Goal: Task Accomplishment & Management: Manage account settings

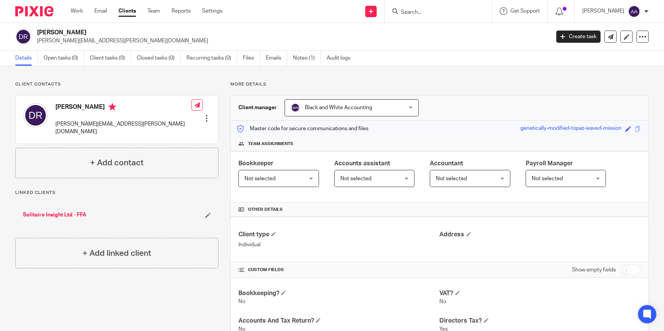
click at [462, 9] on input "Search" at bounding box center [434, 12] width 69 height 7
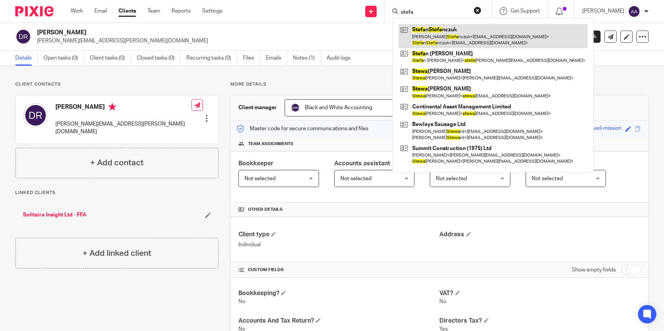
type input "stefa"
click at [459, 39] on link at bounding box center [492, 36] width 189 height 24
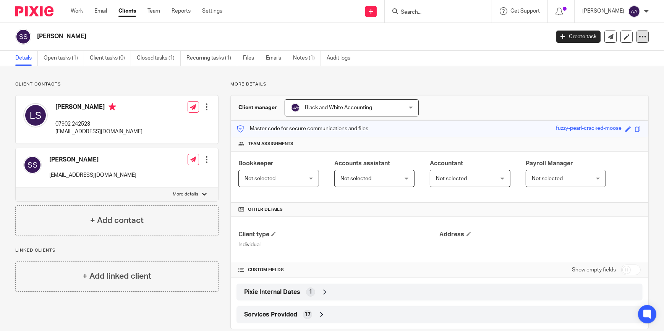
click at [638, 37] on icon at bounding box center [642, 37] width 8 height 8
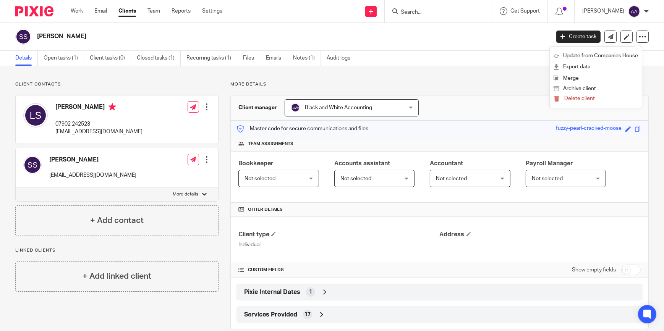
click at [418, 75] on div "Client contacts Lynn Stefanczuk 07902 242523 lynnstef4@gmail.com Edit contact C…" at bounding box center [332, 205] width 664 height 278
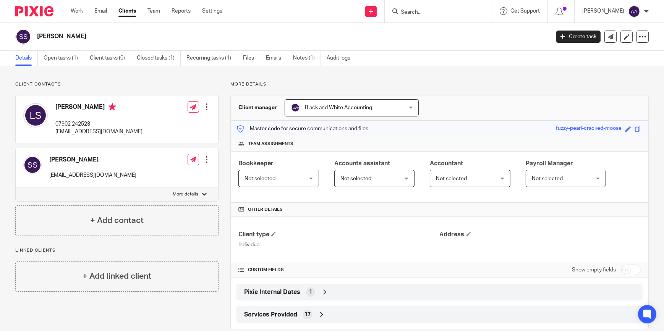
click at [630, 36] on div "Create task Update from Companies House Export data Merge Archive client Delete…" at bounding box center [602, 37] width 92 height 12
click at [636, 35] on div at bounding box center [642, 37] width 12 height 12
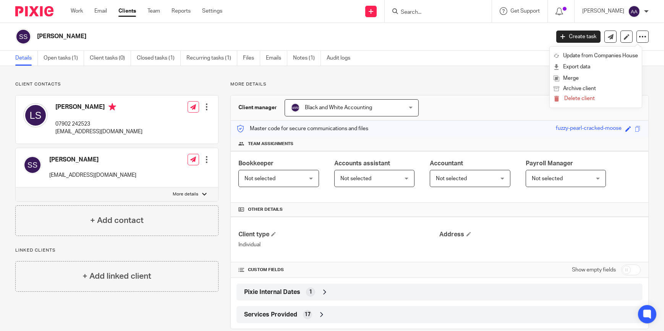
click at [496, 64] on div "Details Open tasks (1) Client tasks (0) Closed tasks (1) Recurring tasks (1) Fi…" at bounding box center [332, 58] width 664 height 15
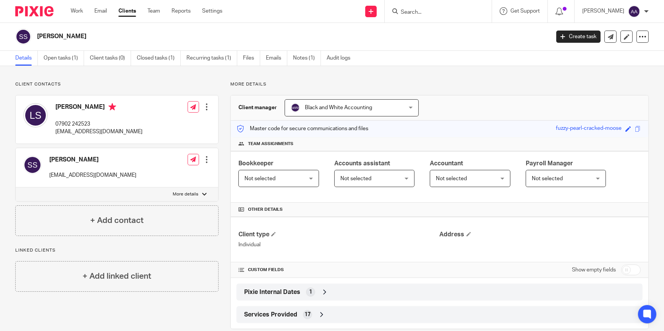
click at [206, 107] on div at bounding box center [207, 107] width 8 height 8
click at [179, 120] on link "Edit contact" at bounding box center [170, 123] width 73 height 11
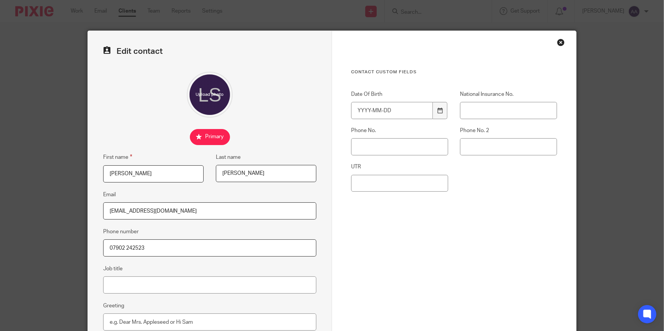
scroll to position [102, 0]
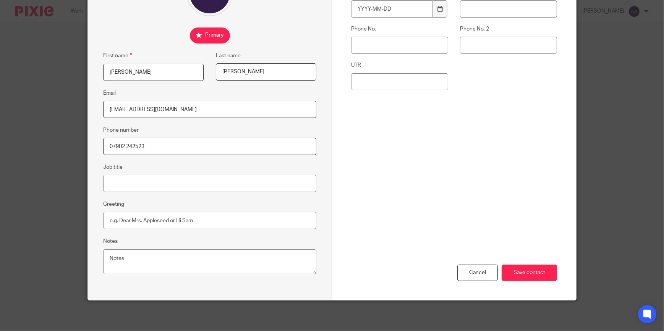
click at [199, 31] on input "checkbox" at bounding box center [210, 35] width 40 height 16
click at [204, 34] on input "checkbox" at bounding box center [210, 35] width 40 height 16
checkbox input "true"
click at [518, 265] on input "Save contact" at bounding box center [528, 273] width 55 height 16
click at [530, 268] on input "Save contact" at bounding box center [528, 273] width 55 height 16
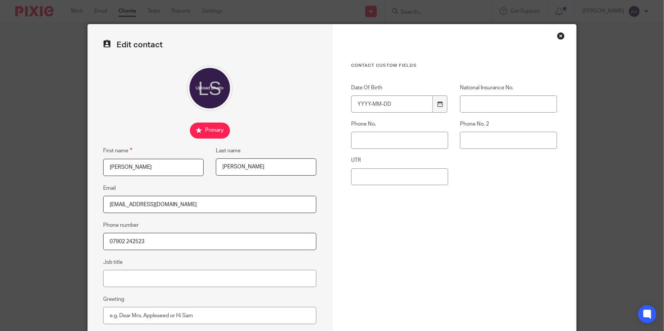
scroll to position [0, 0]
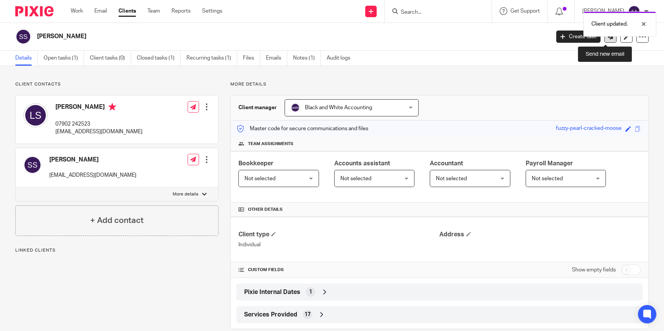
click at [607, 40] on link at bounding box center [610, 37] width 12 height 12
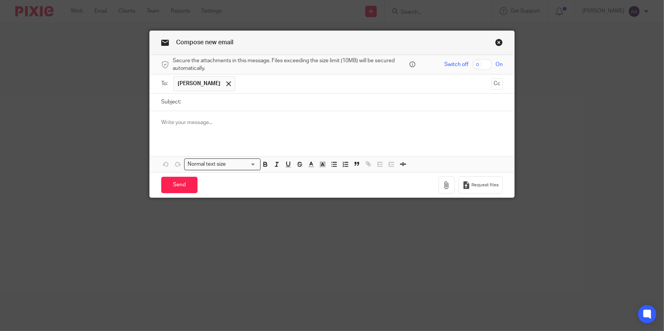
click at [216, 102] on input "Subject:" at bounding box center [344, 102] width 318 height 17
drag, startPoint x: 148, startPoint y: 0, endPoint x: 497, endPoint y: 39, distance: 351.2
click at [497, 39] on link "Close this dialog window" at bounding box center [499, 44] width 8 height 10
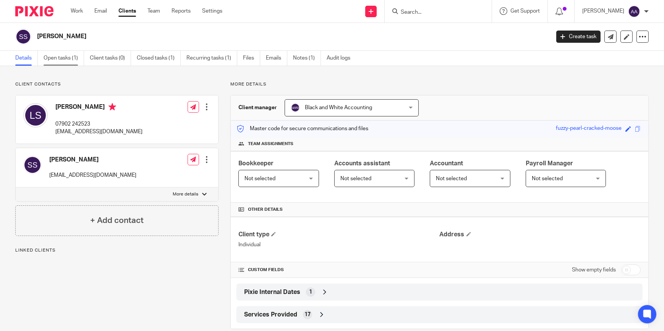
click at [45, 56] on link "Open tasks (1)" at bounding box center [64, 58] width 40 height 15
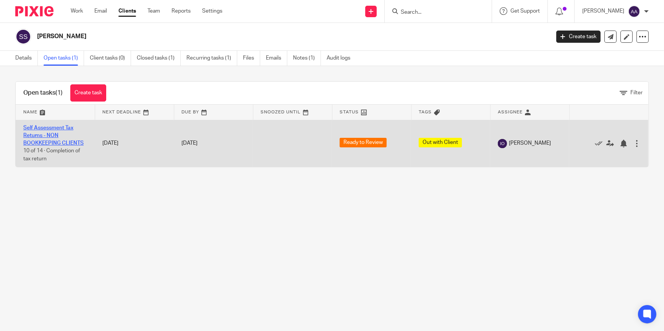
click at [47, 126] on link "Self Assessment Tax Returns - NON BOOKKEEPING CLIENTS" at bounding box center [53, 135] width 60 height 21
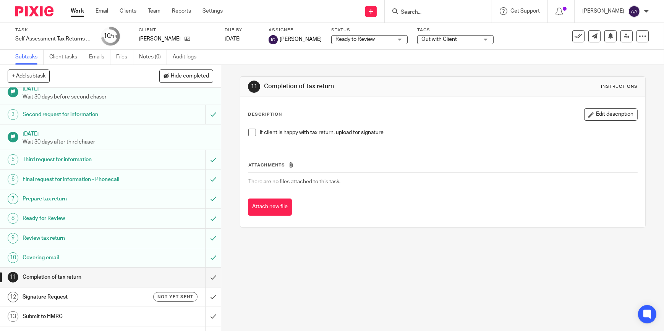
scroll to position [42, 0]
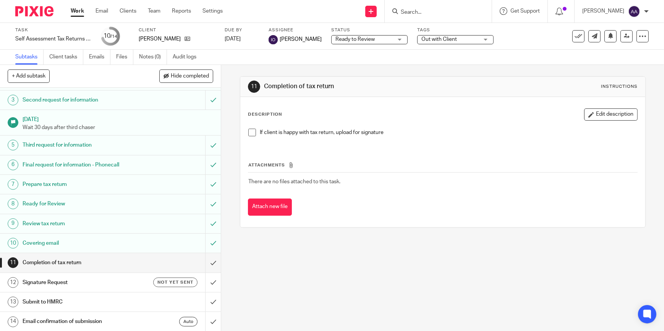
click at [138, 235] on link "10 Covering email" at bounding box center [102, 243] width 205 height 19
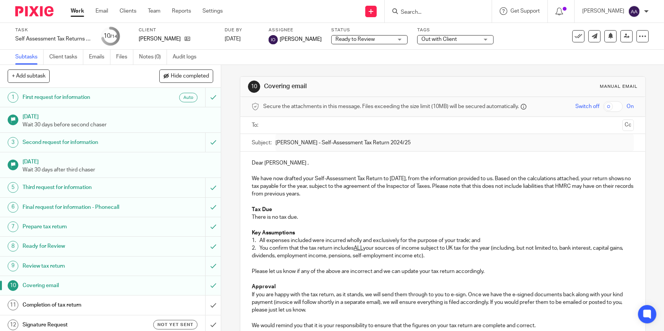
click at [277, 160] on p "Dear [PERSON_NAME] ," at bounding box center [443, 163] width 382 height 8
click at [277, 161] on p "Dear [PERSON_NAME] ," at bounding box center [443, 163] width 382 height 8
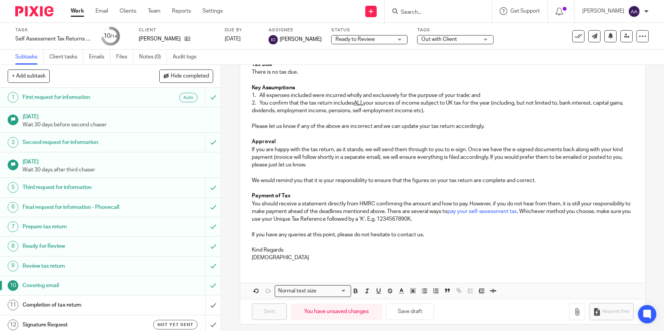
scroll to position [149, 0]
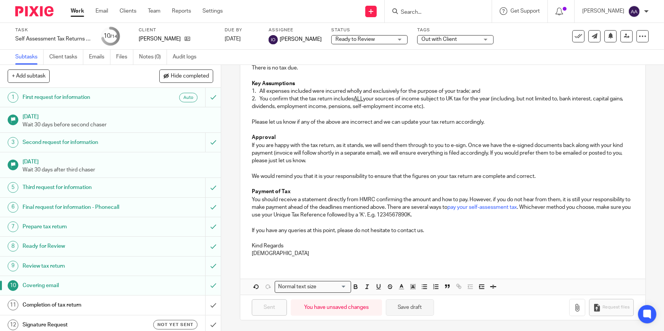
click at [394, 302] on button "Save draft" at bounding box center [410, 307] width 48 height 16
click at [421, 302] on button "Save draft" at bounding box center [410, 307] width 48 height 16
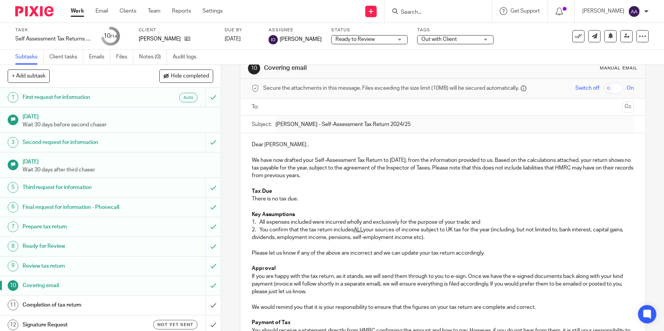
scroll to position [0, 0]
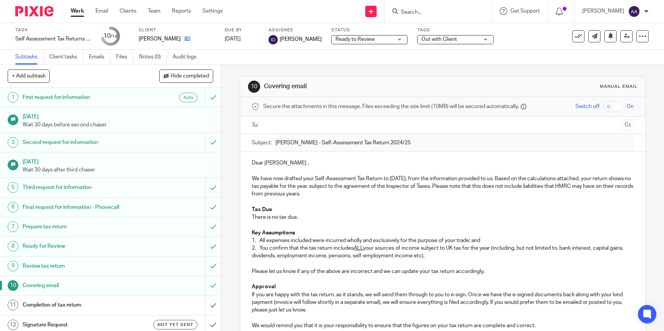
click at [187, 40] on icon at bounding box center [187, 39] width 6 height 6
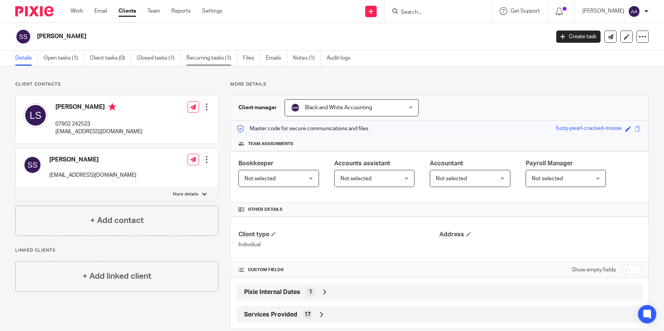
click at [214, 53] on link "Recurring tasks (1)" at bounding box center [211, 58] width 51 height 15
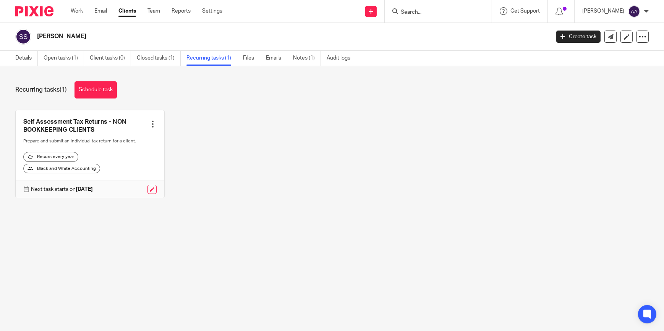
click at [150, 119] on link at bounding box center [90, 153] width 149 height 87
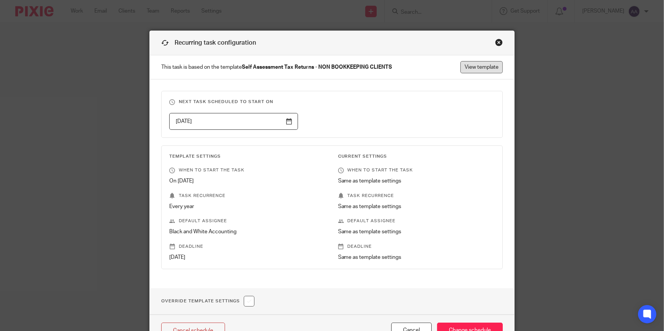
click at [486, 66] on link "View template" at bounding box center [481, 67] width 42 height 12
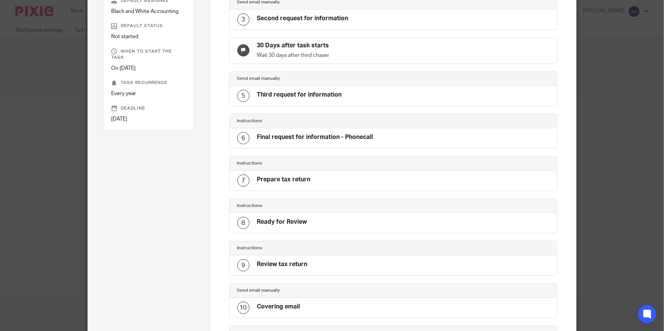
scroll to position [267, 0]
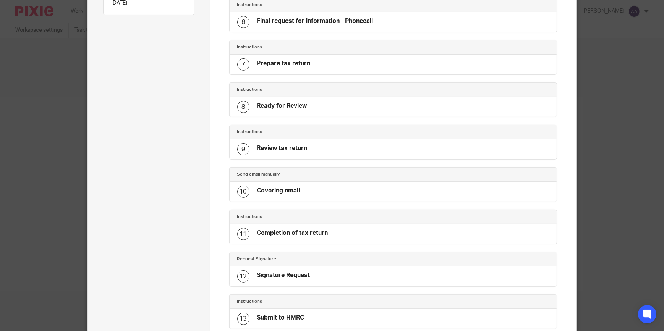
click at [297, 190] on h4 "Covering email" at bounding box center [278, 191] width 43 height 8
click at [294, 182] on div "10 Covering email" at bounding box center [392, 192] width 327 height 20
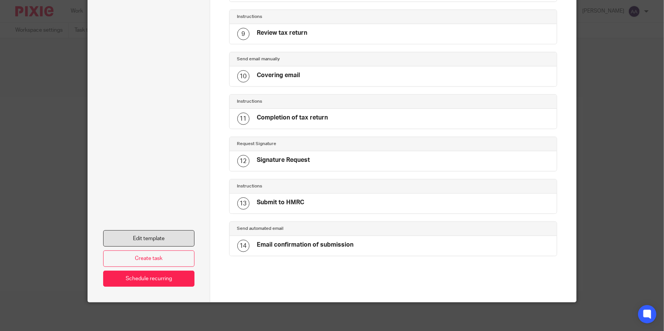
click at [150, 240] on link "Edit template" at bounding box center [148, 238] width 91 height 16
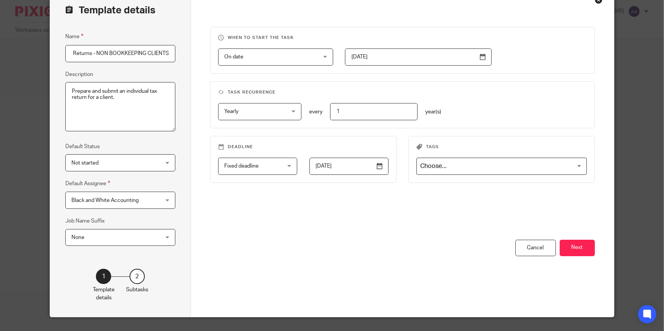
scroll to position [60, 0]
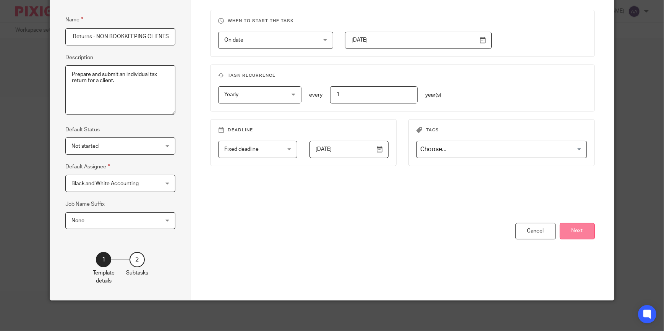
click at [574, 229] on button "Next" at bounding box center [576, 231] width 35 height 16
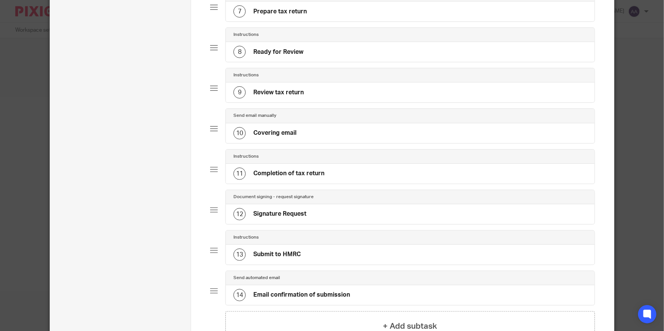
scroll to position [347, 0]
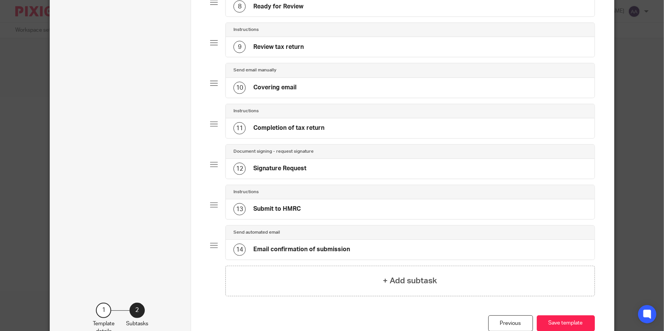
click at [281, 92] on h4 "Covering email" at bounding box center [274, 88] width 43 height 8
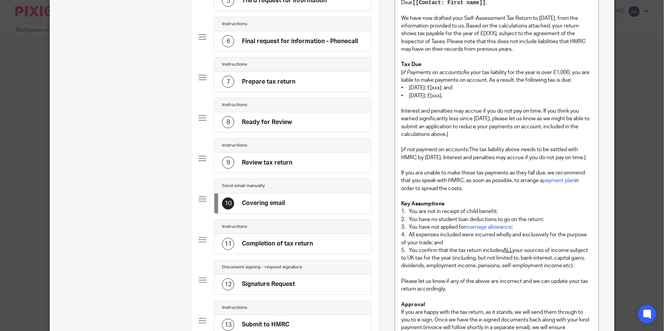
scroll to position [115, 0]
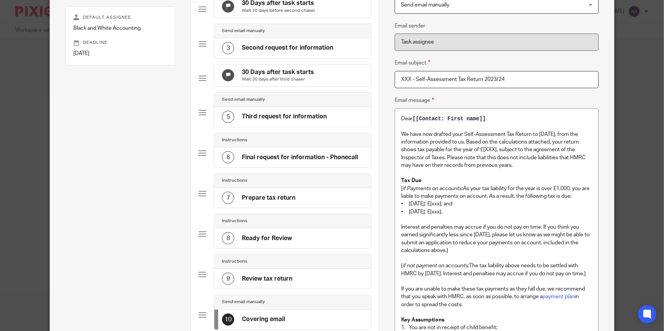
click at [483, 118] on span "[[Contact: First name]]" at bounding box center [448, 119] width 73 height 6
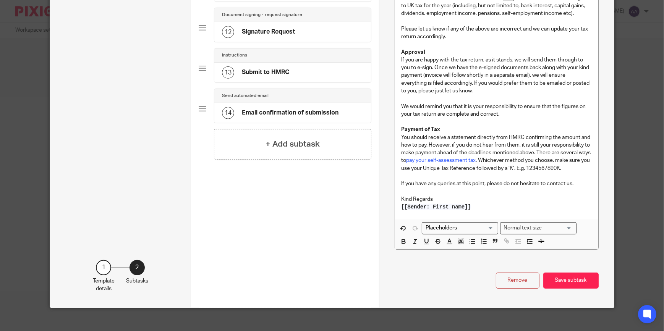
scroll to position [499, 0]
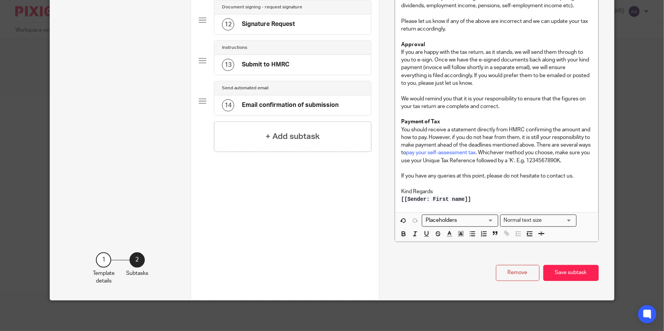
click at [567, 274] on button "Save subtask" at bounding box center [570, 273] width 55 height 16
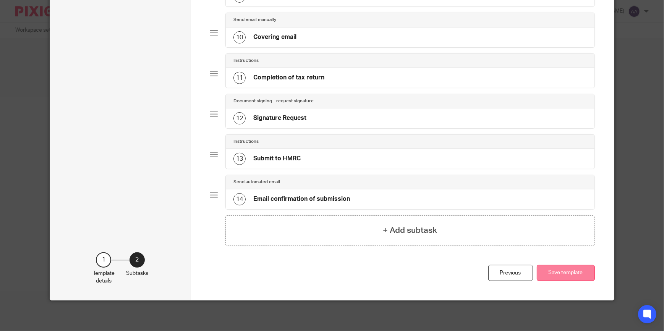
scroll to position [408, 0]
click at [573, 266] on button "Save template" at bounding box center [565, 273] width 58 height 16
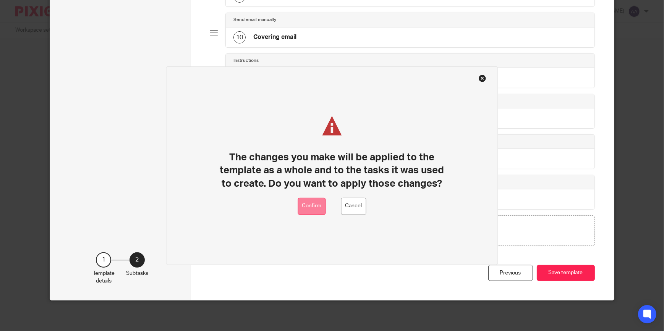
click at [317, 203] on button "Confirm" at bounding box center [312, 206] width 28 height 17
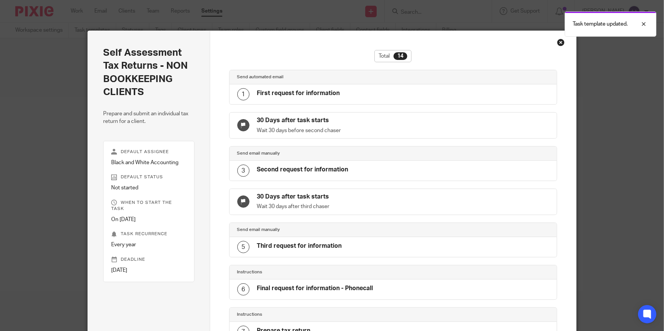
click at [557, 41] on div "Close this dialog window" at bounding box center [561, 43] width 8 height 8
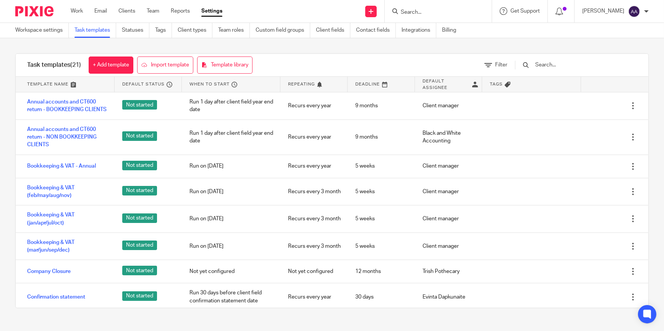
click at [439, 8] on form at bounding box center [440, 11] width 81 height 10
drag, startPoint x: 437, startPoint y: 11, endPoint x: 434, endPoint y: 14, distance: 4.4
click at [434, 12] on input "Search" at bounding box center [434, 12] width 69 height 7
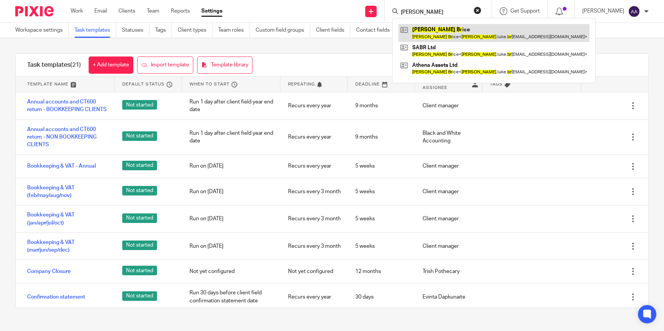
type input "[PERSON_NAME]"
click at [428, 27] on link at bounding box center [493, 33] width 191 height 18
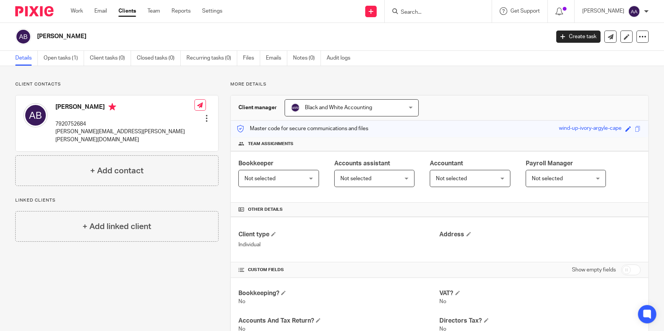
click at [437, 10] on input "Search" at bounding box center [434, 12] width 69 height 7
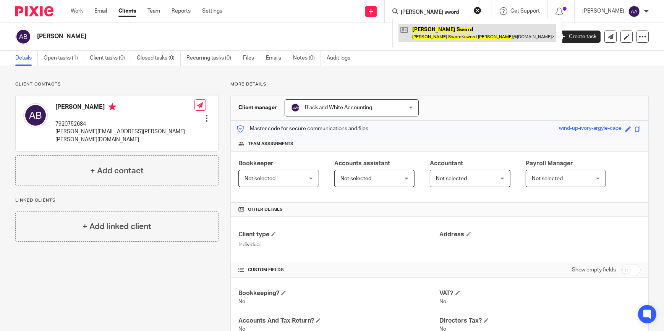
type input "[PERSON_NAME] sword"
click at [436, 26] on link at bounding box center [477, 33] width 158 height 18
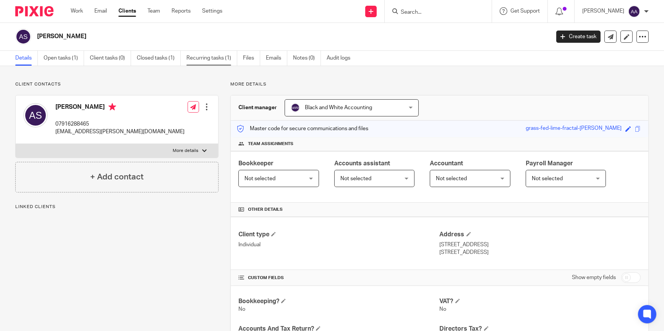
click at [192, 57] on link "Recurring tasks (1)" at bounding box center [211, 58] width 51 height 15
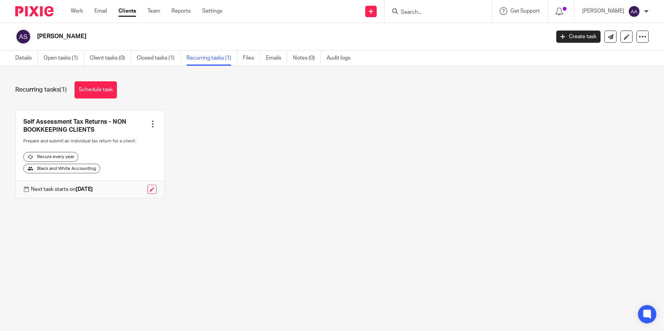
click at [152, 127] on div at bounding box center [153, 124] width 8 height 8
drag, startPoint x: 191, startPoint y: 159, endPoint x: 186, endPoint y: 161, distance: 4.6
click at [190, 158] on div "Self Assessment Tax Returns - NON BOOKKEEPING CLIENTS Create task Clone templat…" at bounding box center [325, 160] width 645 height 100
click at [149, 194] on link at bounding box center [151, 189] width 9 height 9
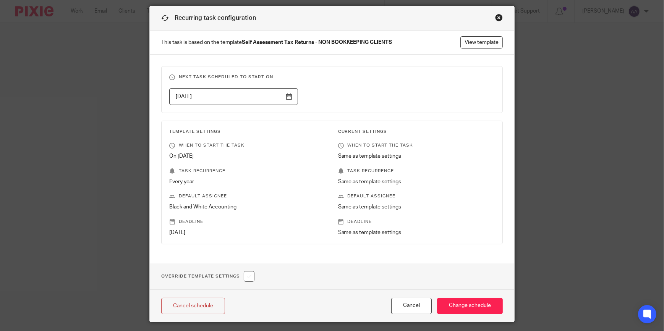
scroll to position [46, 0]
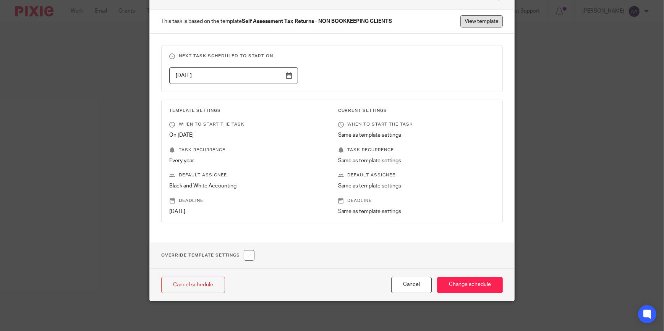
click at [468, 25] on link "View template" at bounding box center [481, 21] width 42 height 12
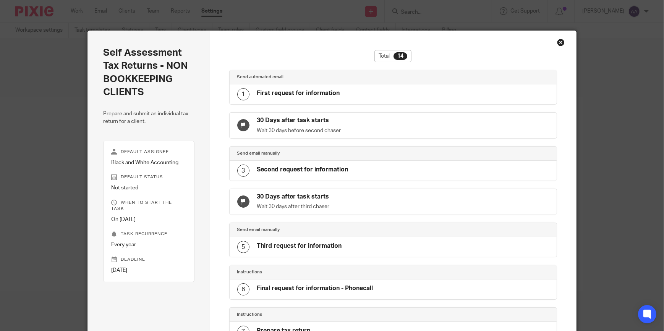
scroll to position [383, 0]
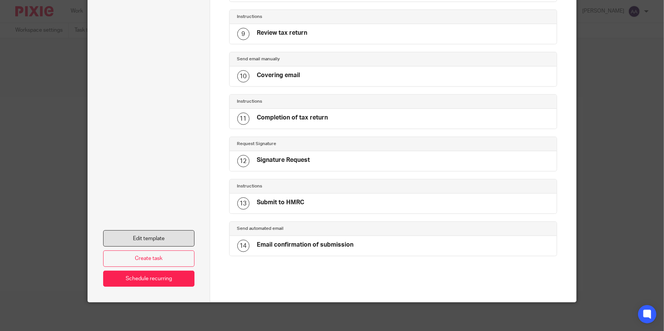
click at [169, 234] on link "Edit template" at bounding box center [148, 238] width 91 height 16
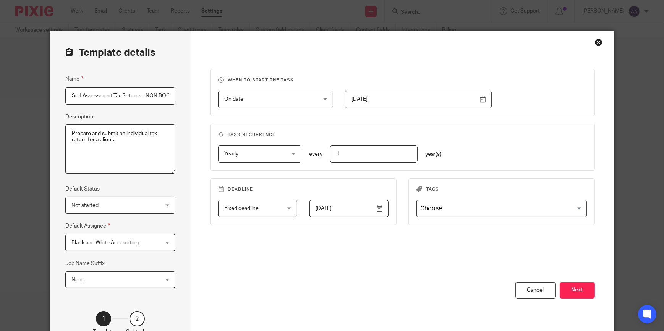
scroll to position [0, 49]
click at [570, 287] on button "Next" at bounding box center [576, 290] width 35 height 16
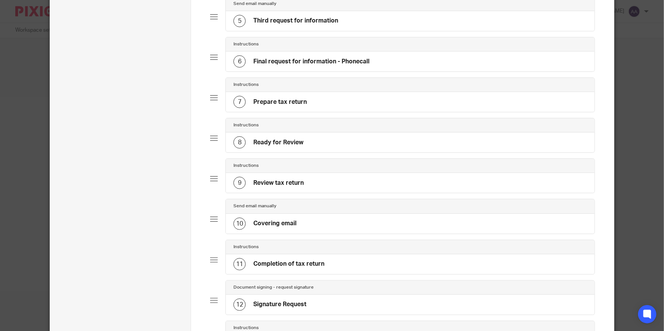
scroll to position [231, 0]
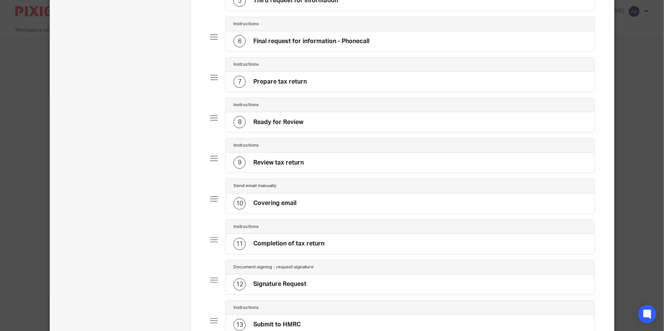
click at [274, 208] on div "10 Covering email" at bounding box center [264, 203] width 63 height 12
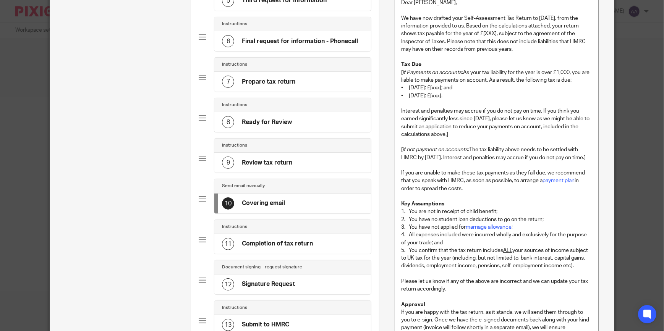
scroll to position [0, 0]
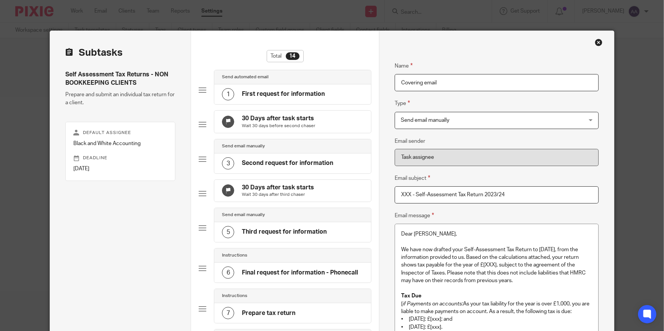
click at [421, 233] on p "Dear Lynn," at bounding box center [496, 234] width 191 height 8
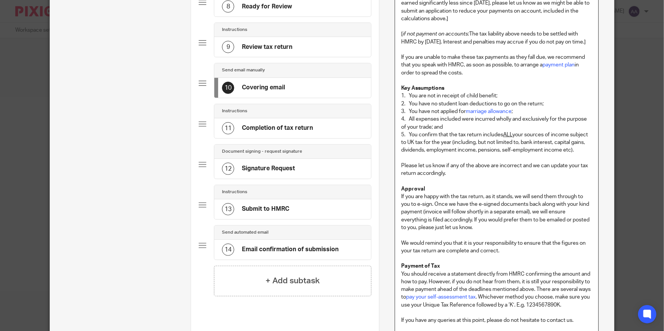
scroll to position [499, 0]
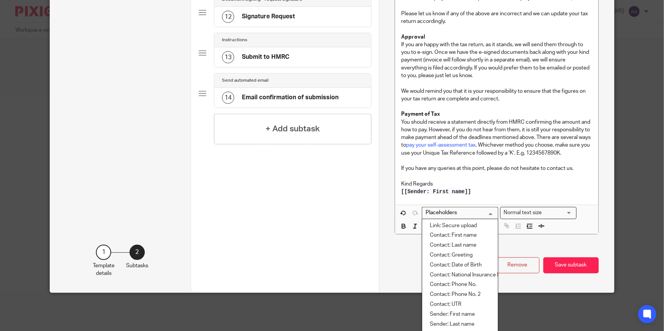
click at [462, 217] on input "Search for option" at bounding box center [458, 213] width 71 height 8
click at [438, 241] on li "Contact: First name" at bounding box center [460, 236] width 76 height 10
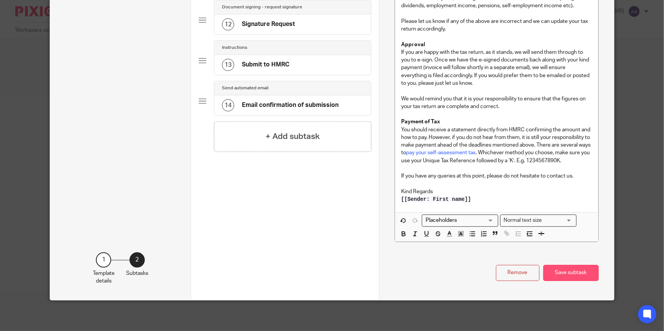
click at [569, 266] on button "Save subtask" at bounding box center [570, 273] width 55 height 16
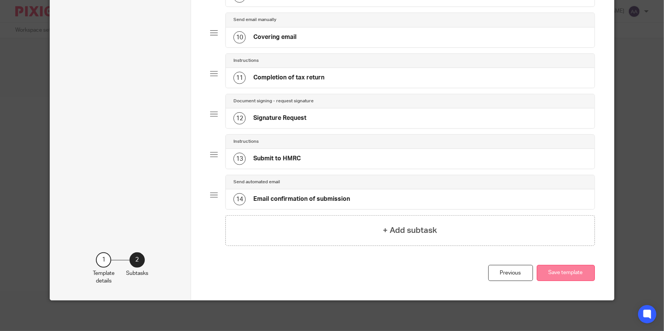
click at [562, 272] on button "Save template" at bounding box center [565, 273] width 58 height 16
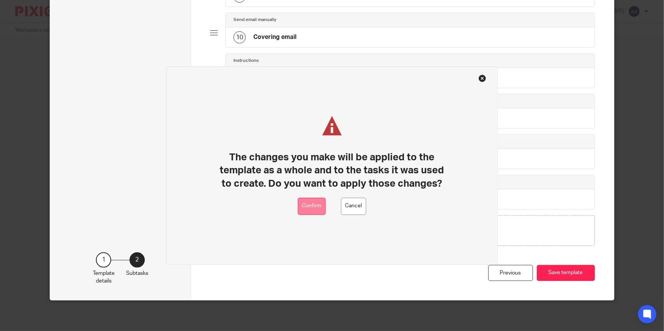
click at [308, 207] on button "Confirm" at bounding box center [312, 206] width 28 height 17
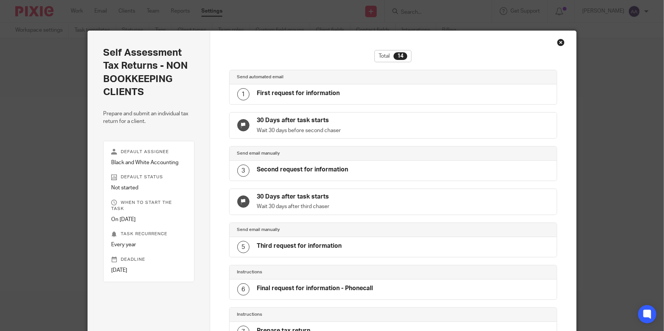
click at [557, 40] on div "Close this dialog window" at bounding box center [561, 43] width 8 height 8
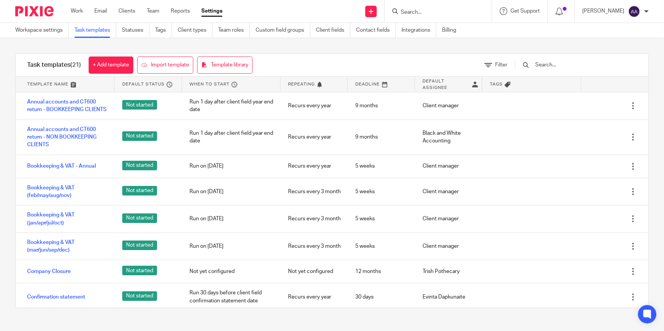
click at [443, 12] on input "Search" at bounding box center [434, 12] width 69 height 7
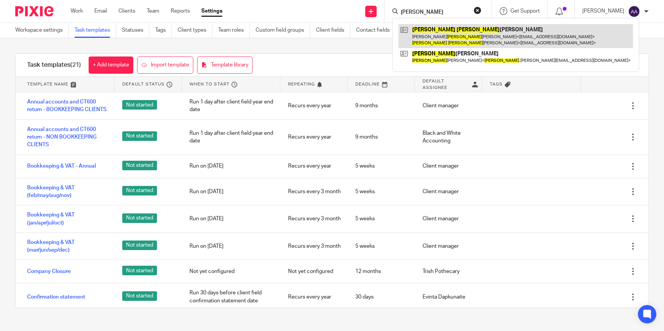
type input "[PERSON_NAME]"
click at [499, 32] on link at bounding box center [515, 36] width 234 height 24
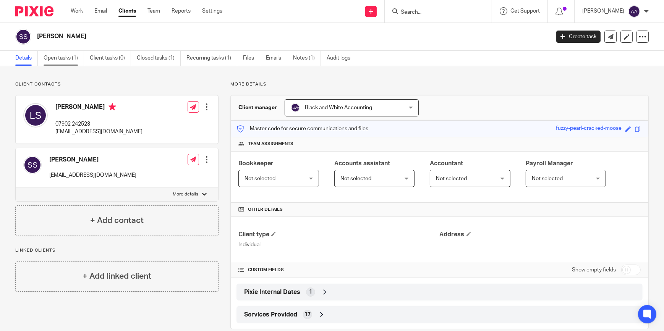
click at [62, 60] on link "Open tasks (1)" at bounding box center [64, 58] width 40 height 15
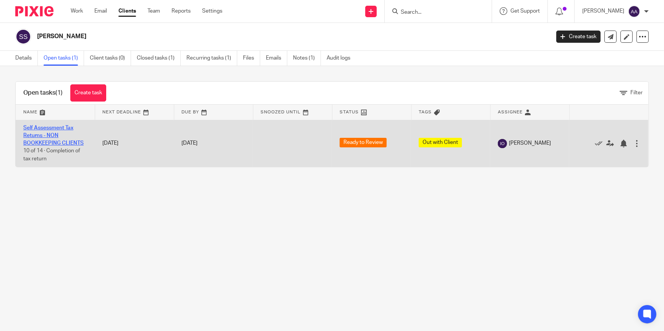
click at [47, 128] on link "Self Assessment Tax Returns - NON BOOKKEEPING CLIENTS" at bounding box center [53, 135] width 60 height 21
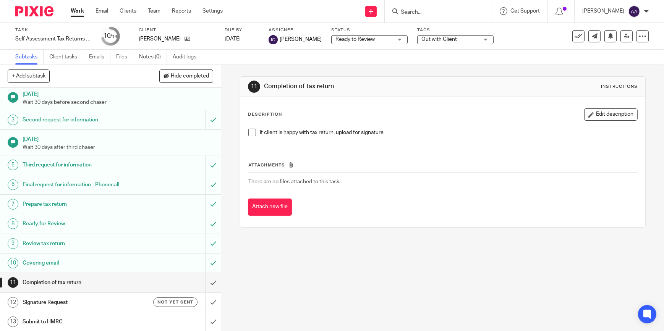
scroll to position [42, 0]
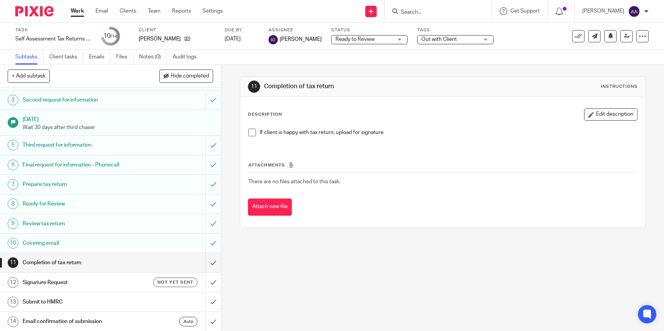
click at [168, 244] on div "Covering email" at bounding box center [110, 242] width 175 height 11
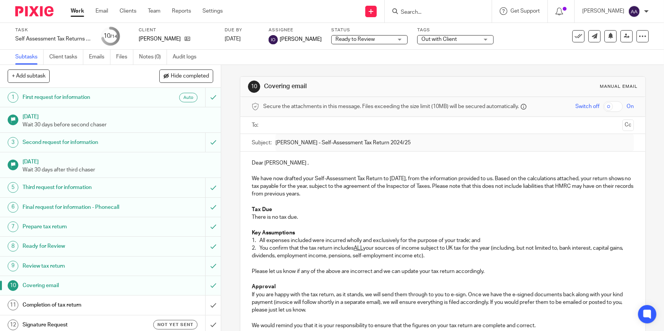
click at [275, 163] on p "Dear [PERSON_NAME] ," at bounding box center [443, 163] width 382 height 8
click at [345, 194] on p "We have now drafted your Self-Assessment Tax Return to [DATE], from the informa…" at bounding box center [443, 186] width 382 height 23
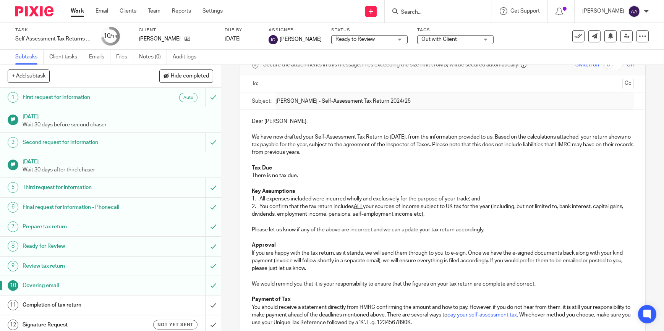
scroll to position [34, 0]
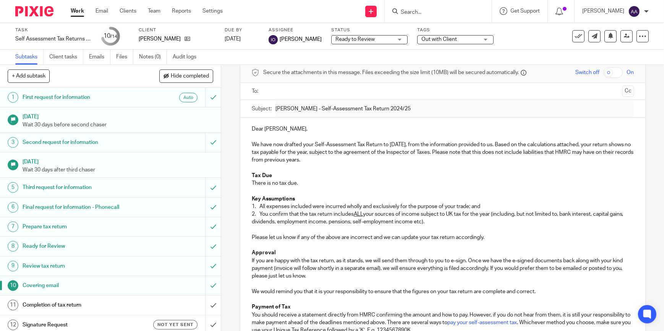
click at [424, 12] on input "Search" at bounding box center [434, 12] width 69 height 7
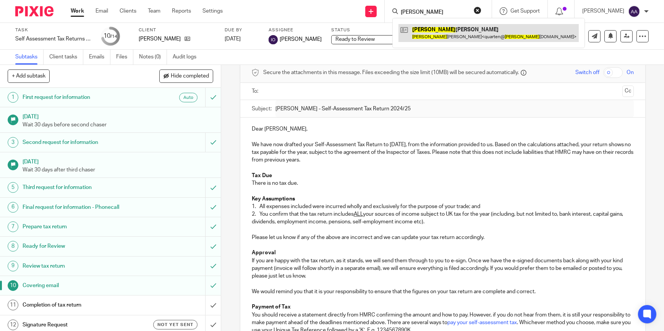
type input "Oliver"
click at [443, 29] on link at bounding box center [488, 33] width 180 height 18
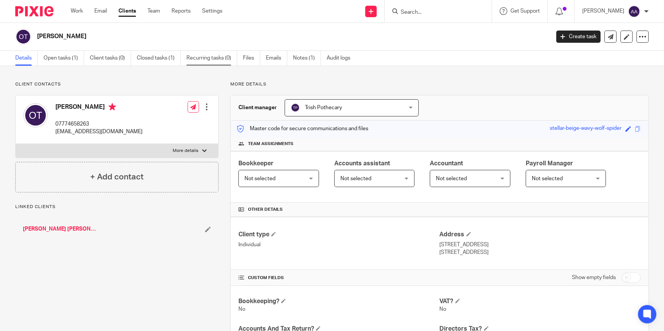
click at [199, 57] on link "Recurring tasks (0)" at bounding box center [211, 58] width 51 height 15
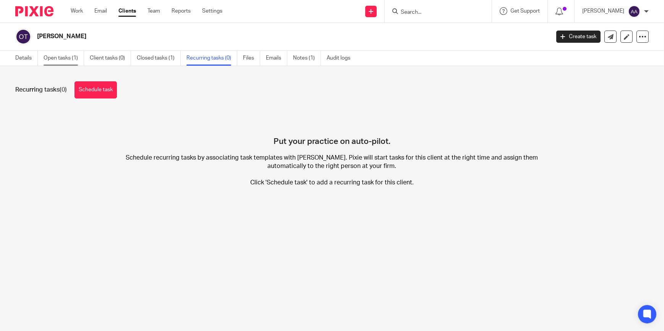
click at [73, 60] on link "Open tasks (1)" at bounding box center [64, 58] width 40 height 15
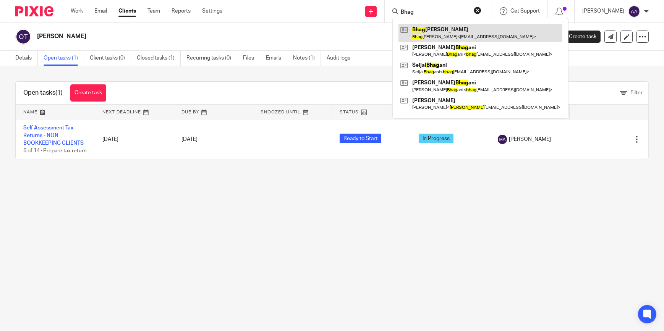
type input "Bhag"
click at [442, 38] on link at bounding box center [480, 33] width 164 height 18
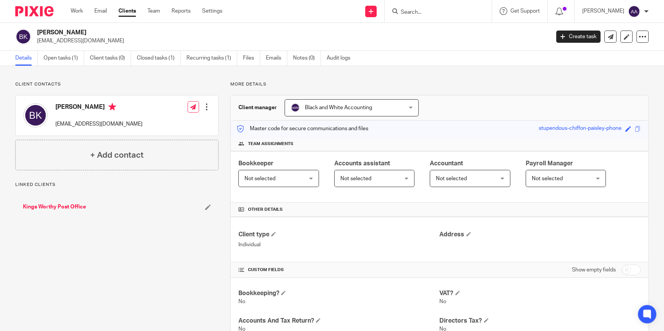
click at [208, 61] on link "Recurring tasks (1)" at bounding box center [211, 58] width 51 height 15
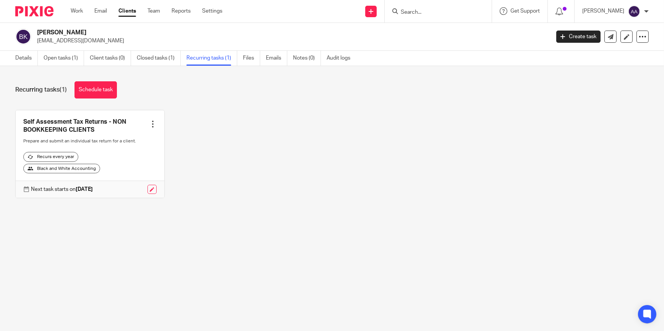
click at [149, 120] on div at bounding box center [153, 124] width 8 height 8
click at [214, 157] on div "Self Assessment Tax Returns - NON BOOKKEEPING CLIENTS Create task Clone templat…" at bounding box center [325, 160] width 645 height 100
click at [150, 193] on link at bounding box center [151, 189] width 9 height 9
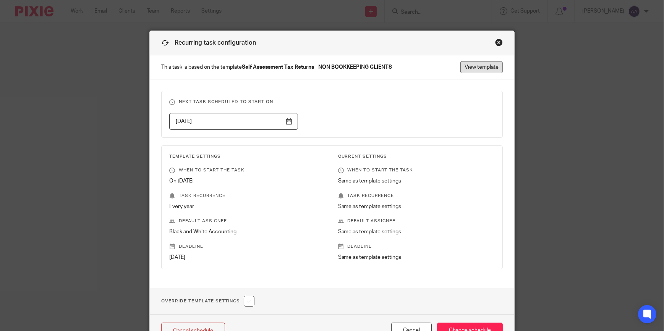
click at [472, 66] on link "View template" at bounding box center [481, 67] width 42 height 12
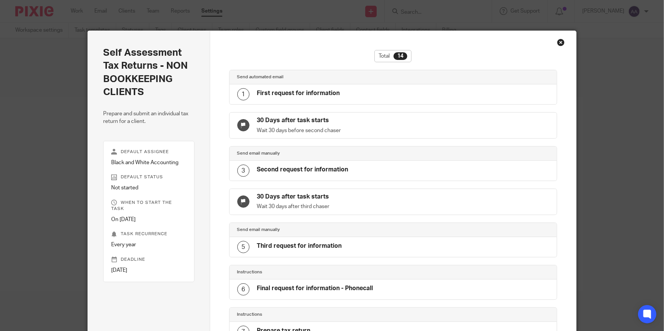
scroll to position [383, 0]
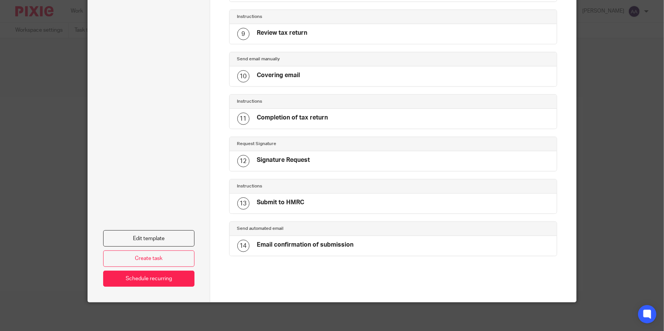
click at [305, 73] on div "10 Covering email" at bounding box center [392, 76] width 327 height 20
click at [168, 231] on link "Edit template" at bounding box center [148, 238] width 91 height 16
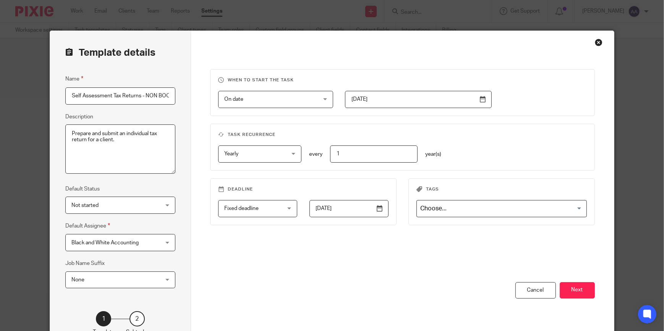
scroll to position [0, 49]
click at [581, 300] on div "You have unsaved changes Cancel Next" at bounding box center [402, 320] width 384 height 77
click at [579, 293] on button "Next" at bounding box center [576, 290] width 35 height 16
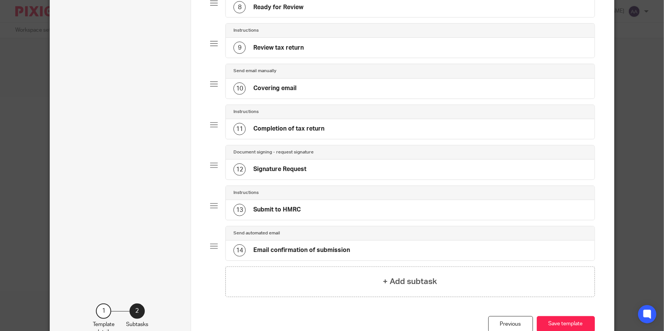
scroll to position [347, 0]
click at [288, 94] on div "10 Covering email" at bounding box center [264, 88] width 63 height 12
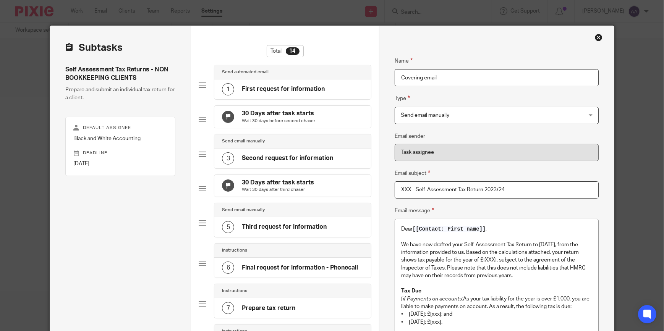
scroll to position [0, 0]
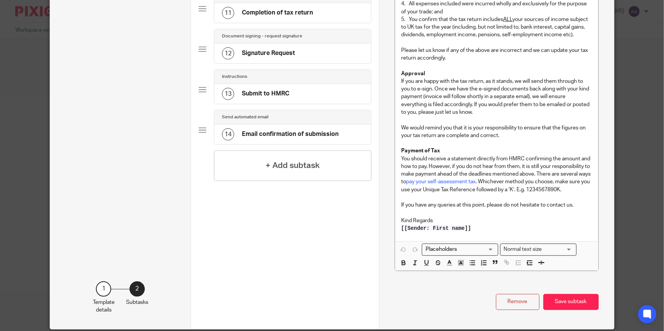
click at [567, 307] on button "Save subtask" at bounding box center [570, 302] width 55 height 16
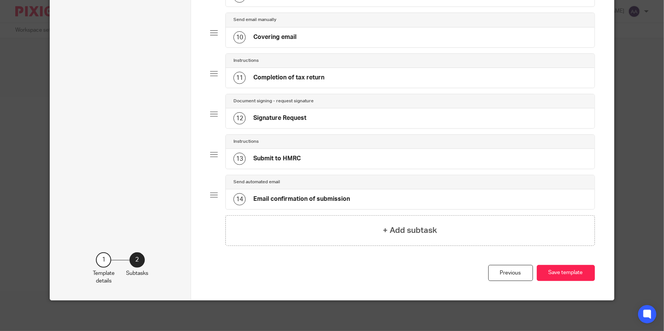
scroll to position [408, 0]
click at [578, 272] on button "Save template" at bounding box center [565, 273] width 58 height 16
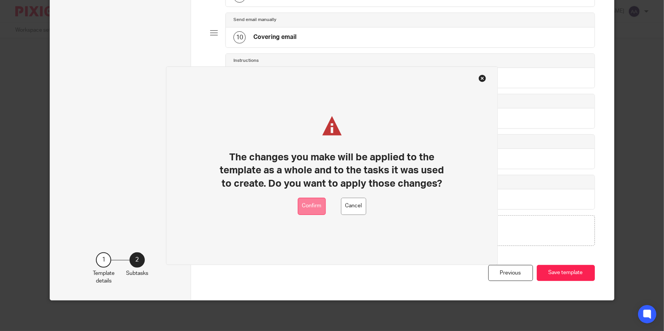
click at [318, 200] on button "Confirm" at bounding box center [312, 206] width 28 height 17
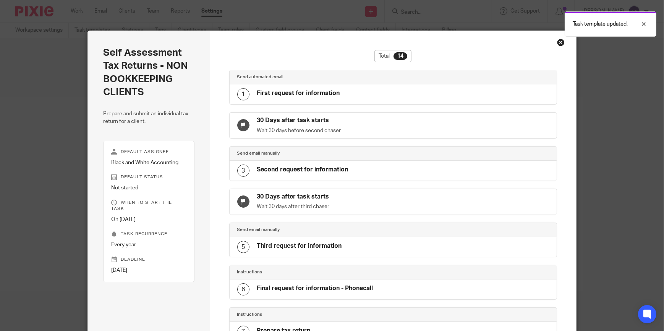
click at [438, 10] on div "Task template updated." at bounding box center [494, 22] width 324 height 29
click at [440, 11] on div "Task template updated." at bounding box center [494, 22] width 324 height 29
click at [560, 44] on div "Close this dialog window" at bounding box center [561, 43] width 8 height 8
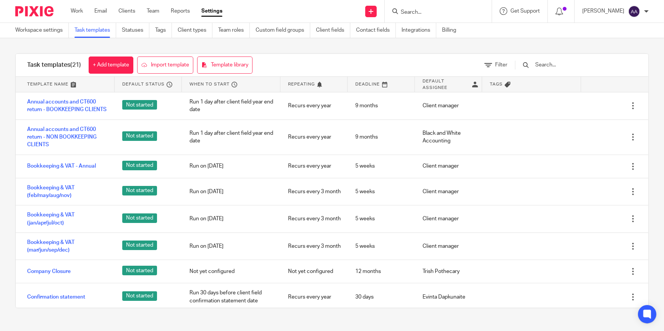
click at [463, 17] on div at bounding box center [437, 11] width 107 height 23
click at [468, 13] on input "Search" at bounding box center [434, 12] width 69 height 7
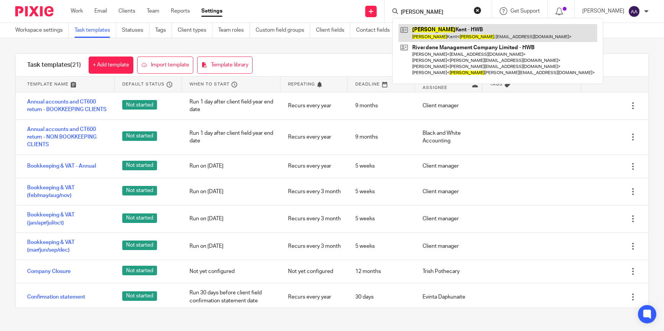
type input "[PERSON_NAME]"
click at [479, 31] on link at bounding box center [497, 33] width 199 height 18
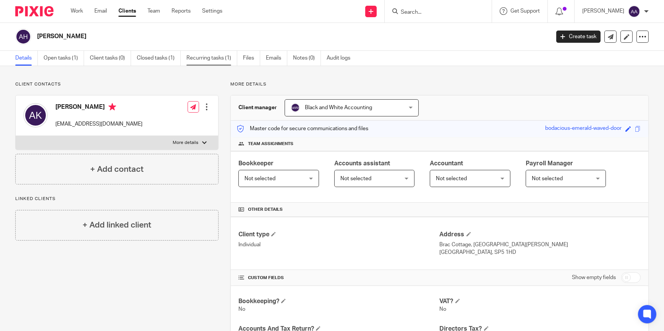
click at [223, 63] on link "Recurring tasks (1)" at bounding box center [211, 58] width 51 height 15
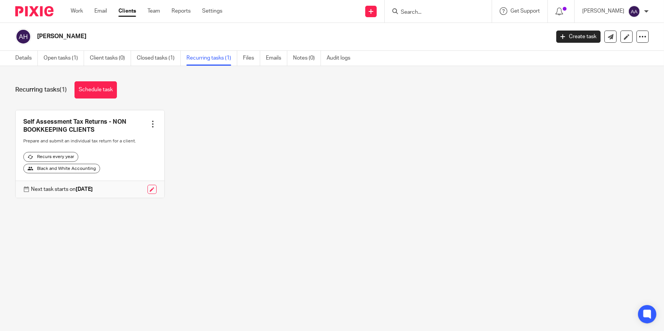
click at [149, 122] on div at bounding box center [153, 124] width 8 height 8
click at [181, 137] on div "Self Assessment Tax Returns - NON BOOKKEEPING CLIENTS Create task Clone templat…" at bounding box center [325, 160] width 645 height 100
click at [151, 191] on link at bounding box center [151, 189] width 9 height 9
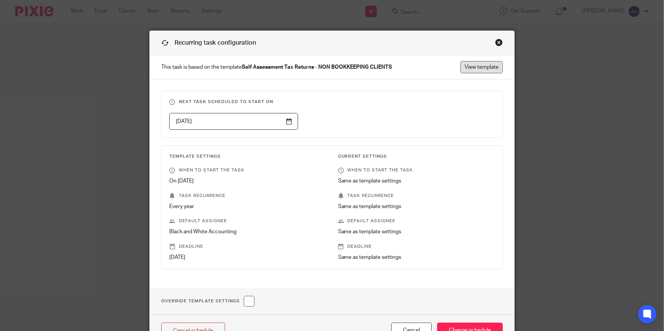
click at [462, 66] on link "View template" at bounding box center [481, 67] width 42 height 12
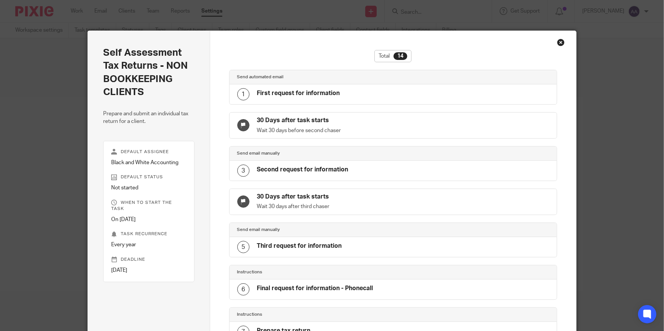
scroll to position [383, 0]
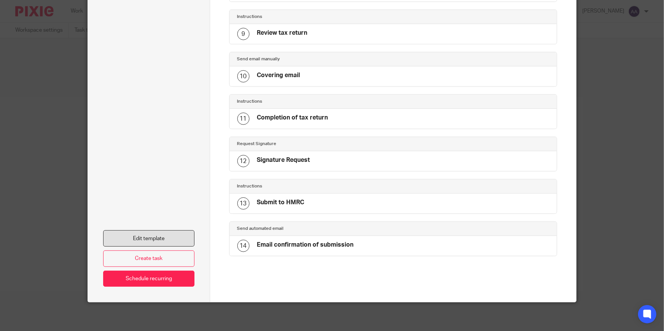
click at [145, 233] on link "Edit template" at bounding box center [148, 238] width 91 height 16
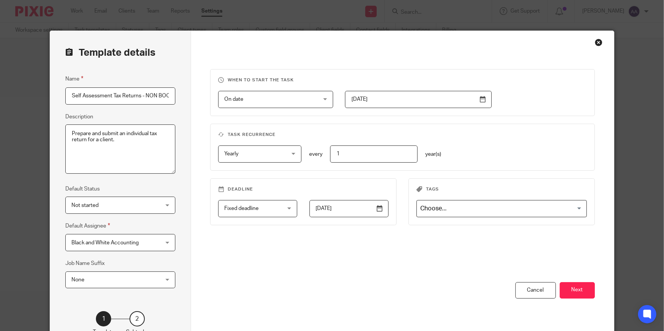
scroll to position [0, 49]
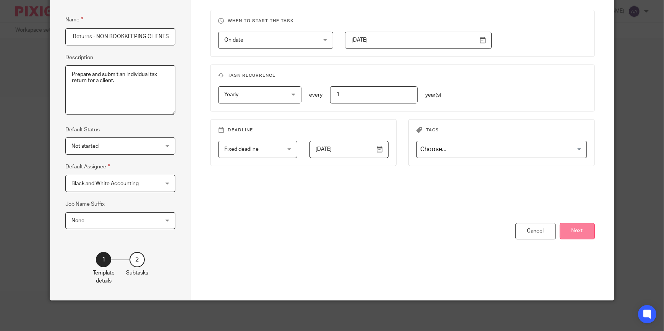
click at [576, 226] on button "Next" at bounding box center [576, 231] width 35 height 16
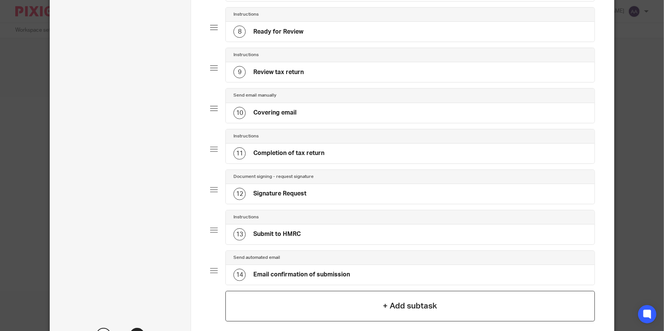
scroll to position [407, 0]
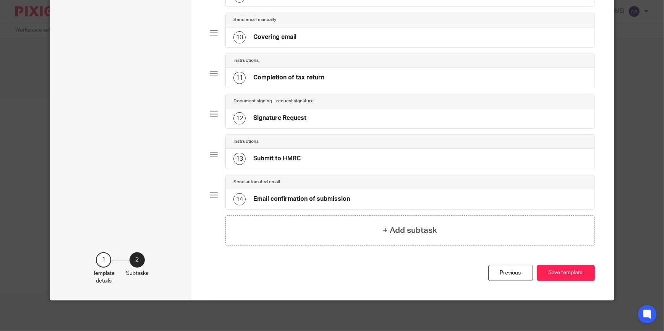
click at [352, 35] on div "10 Covering email" at bounding box center [410, 37] width 368 height 20
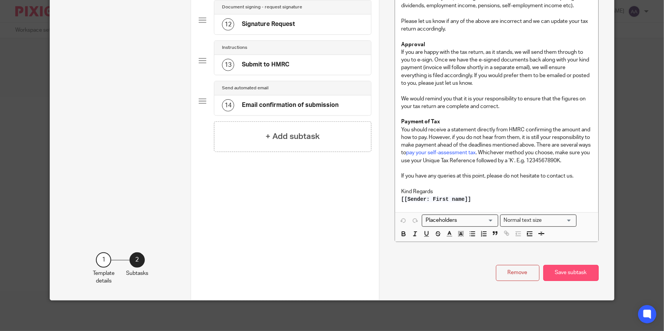
click at [579, 268] on button "Save subtask" at bounding box center [570, 273] width 55 height 16
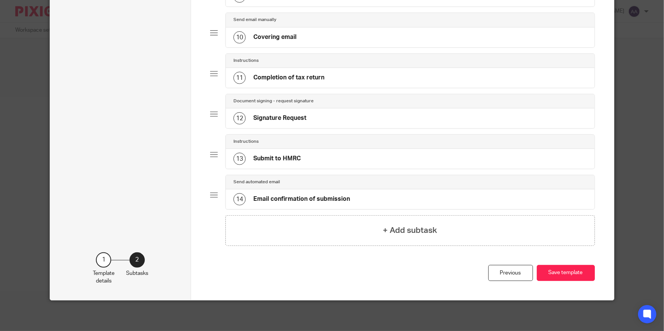
scroll to position [408, 0]
click at [578, 275] on button "Save template" at bounding box center [565, 273] width 58 height 16
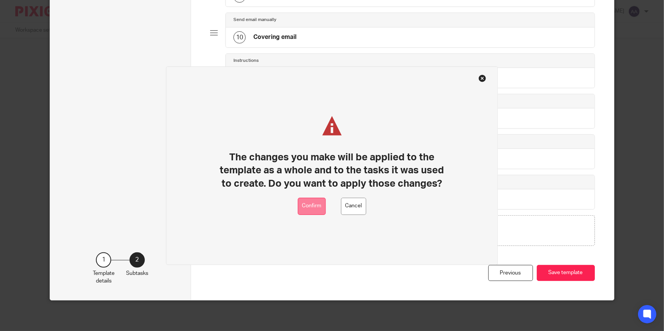
click at [320, 209] on button "Confirm" at bounding box center [312, 206] width 28 height 17
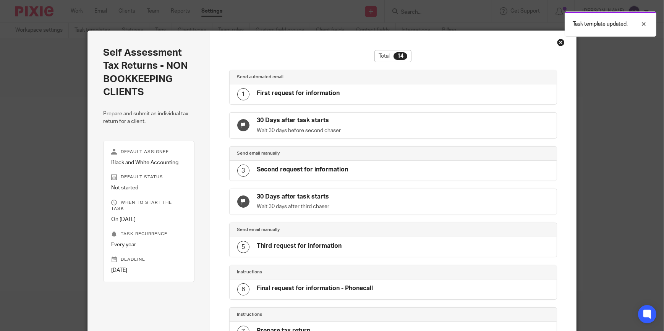
click at [559, 44] on div "Close this dialog window" at bounding box center [561, 43] width 8 height 8
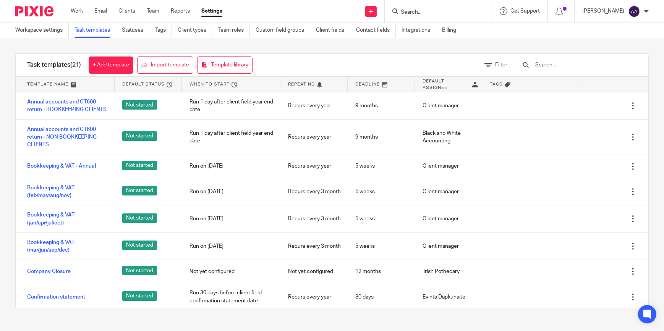
click at [426, 13] on input "Search" at bounding box center [434, 12] width 69 height 7
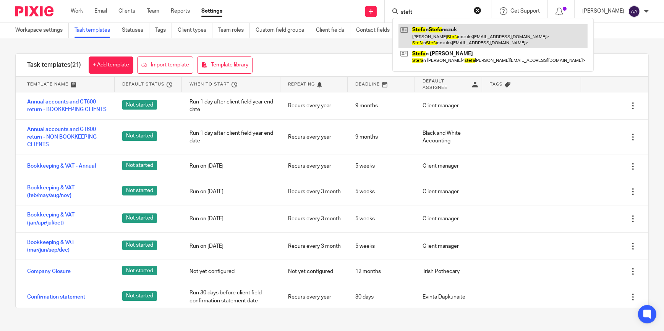
type input "steft"
drag, startPoint x: 438, startPoint y: 27, endPoint x: 428, endPoint y: 30, distance: 10.2
click at [428, 30] on link at bounding box center [492, 36] width 189 height 24
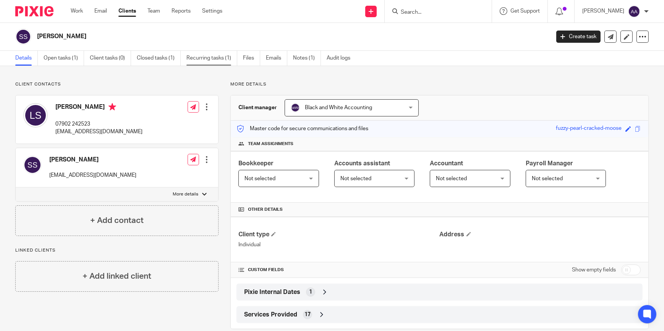
click at [205, 56] on link "Recurring tasks (1)" at bounding box center [211, 58] width 51 height 15
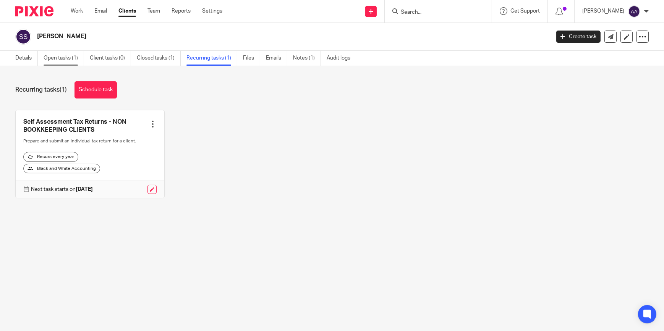
click at [76, 58] on link "Open tasks (1)" at bounding box center [64, 58] width 40 height 15
click at [149, 126] on div at bounding box center [153, 124] width 8 height 8
click at [183, 197] on div "Self Assessment Tax Returns - NON BOOKKEEPING CLIENTS Create task Clone templat…" at bounding box center [325, 160] width 645 height 100
click at [28, 54] on link "Details" at bounding box center [26, 58] width 23 height 15
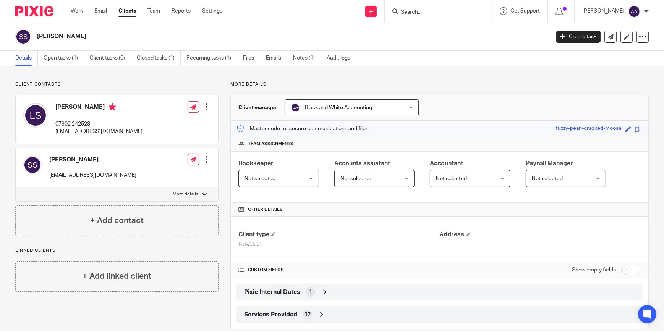
drag, startPoint x: 37, startPoint y: 36, endPoint x: 98, endPoint y: 41, distance: 60.5
click at [98, 41] on div "[PERSON_NAME]" at bounding box center [279, 37] width 529 height 16
drag, startPoint x: 98, startPoint y: 41, endPoint x: 111, endPoint y: 68, distance: 30.4
click at [111, 68] on div "Client contacts [PERSON_NAME] 07902 242523 [EMAIL_ADDRESS][DOMAIN_NAME] Edit co…" at bounding box center [332, 205] width 664 height 278
drag, startPoint x: 68, startPoint y: 30, endPoint x: 73, endPoint y: 31, distance: 4.6
